Goal: Transaction & Acquisition: Subscribe to service/newsletter

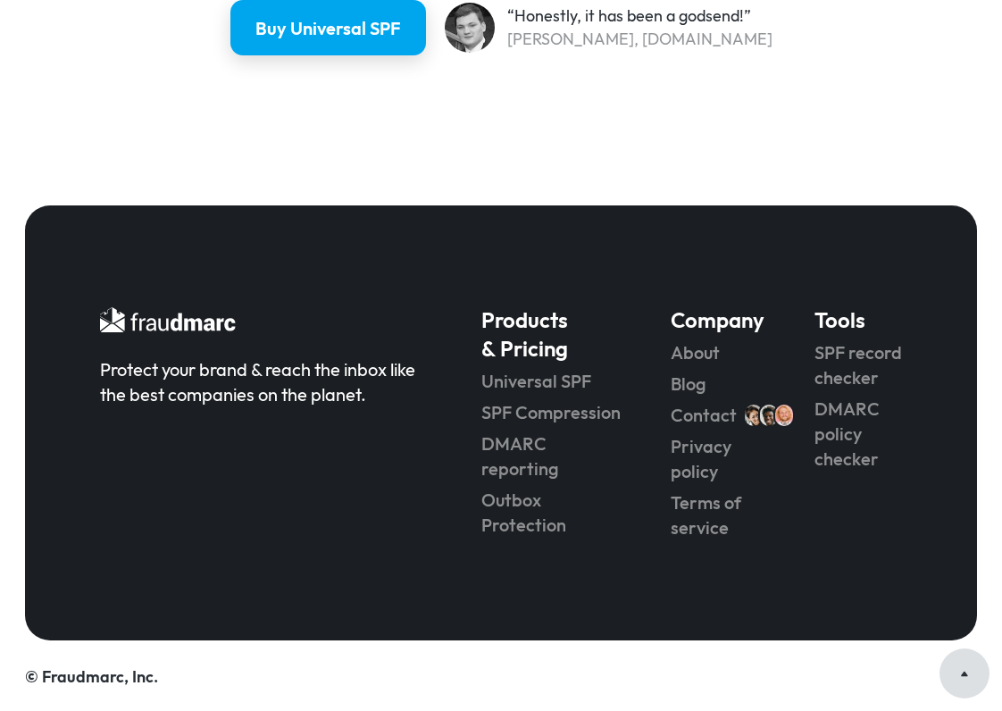
scroll to position [5034, 0]
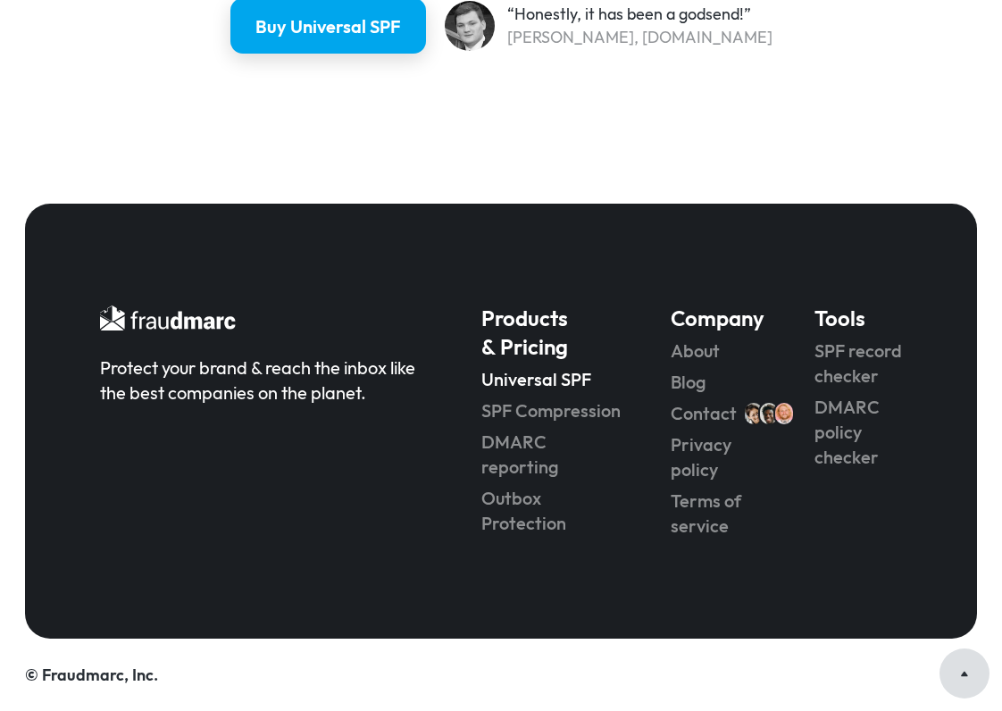
click at [491, 378] on link "Universal SPF" at bounding box center [550, 379] width 139 height 25
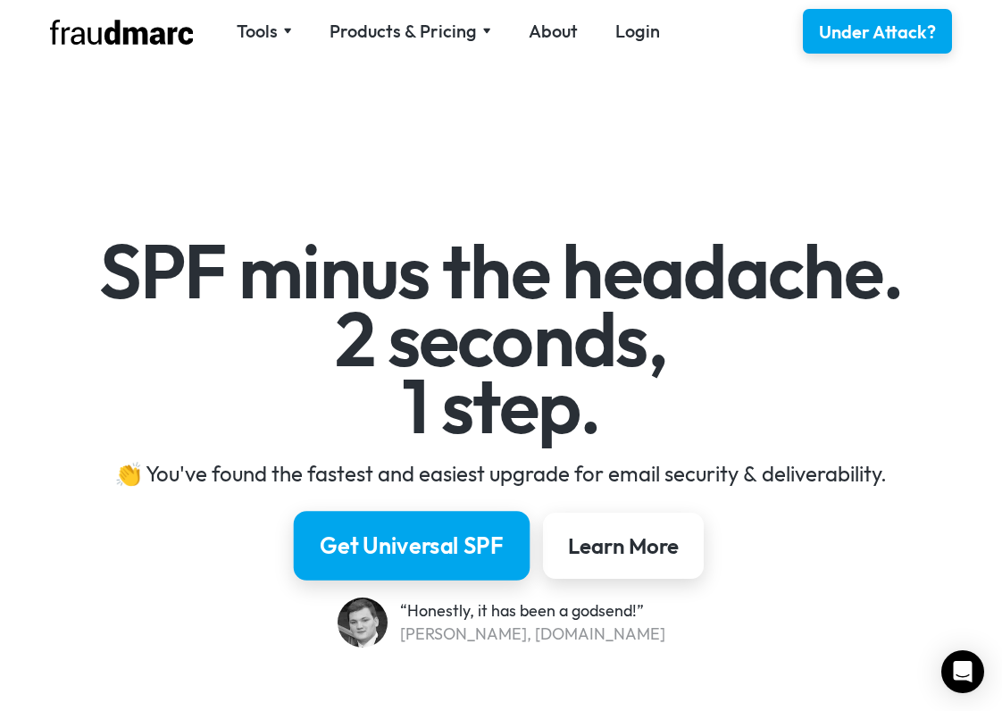
click at [435, 548] on div "Get Universal SPF" at bounding box center [412, 546] width 184 height 30
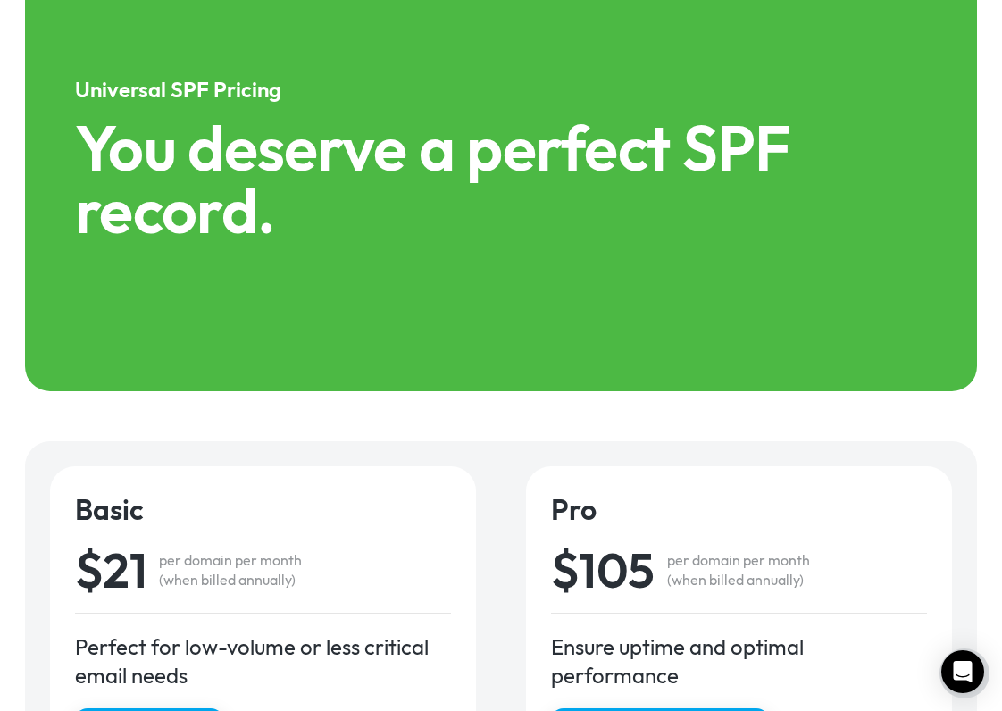
scroll to position [2760, 0]
